Goal: Transaction & Acquisition: Purchase product/service

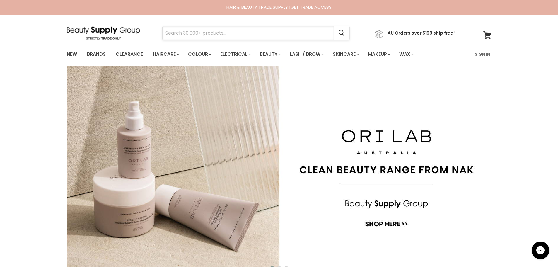
click at [206, 37] on input "Search" at bounding box center [248, 32] width 171 height 13
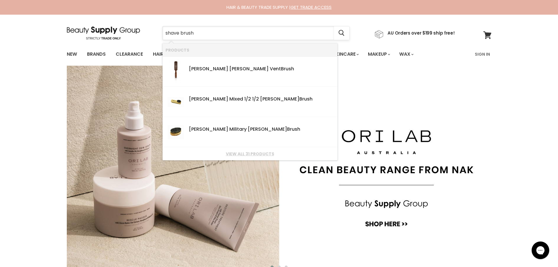
click at [178, 33] on input "shave brush" at bounding box center [248, 32] width 171 height 13
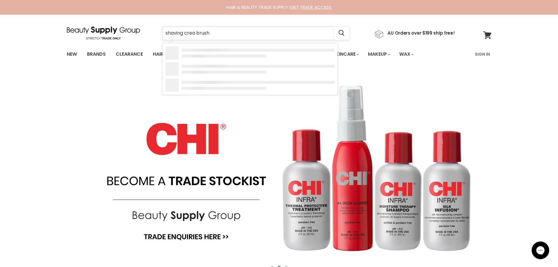
type input "shaving cream brush"
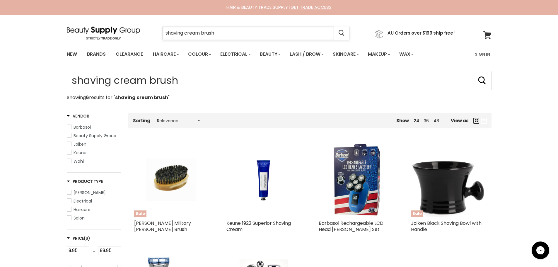
click at [253, 34] on input "shaving cream brush" at bounding box center [248, 32] width 171 height 13
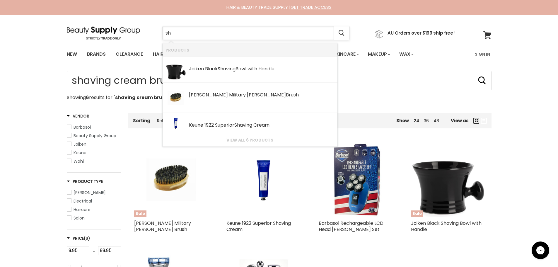
type input "s"
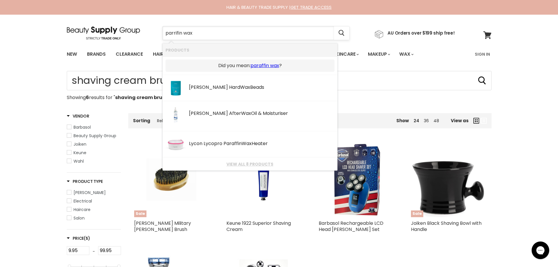
click at [176, 33] on input "parrifin wax" at bounding box center [248, 32] width 171 height 13
click at [208, 36] on input "parrafin wax" at bounding box center [248, 32] width 171 height 13
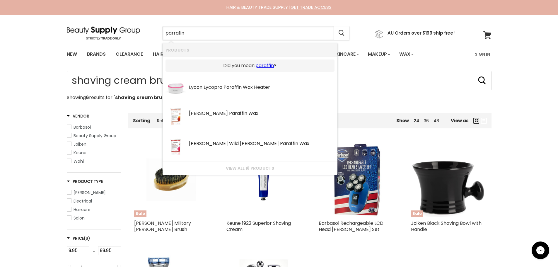
type input "parrafin"
